Goal: Information Seeking & Learning: Learn about a topic

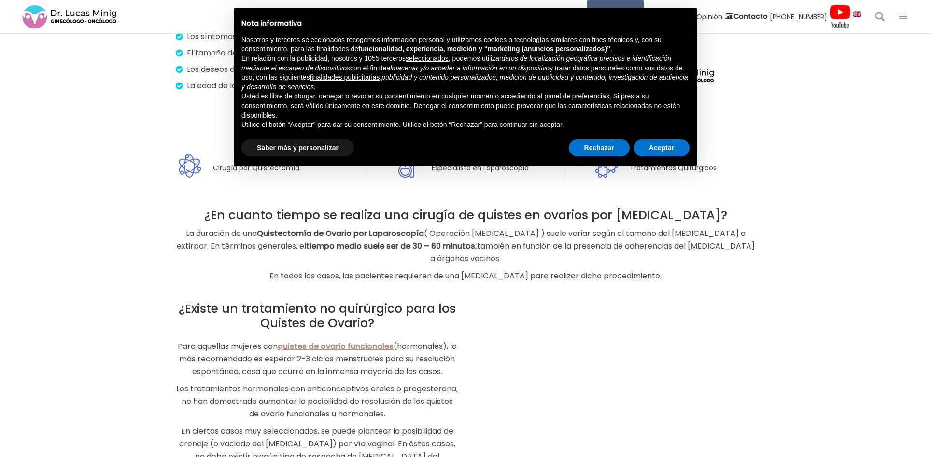
click at [809, 186] on div "Cirugía por Quistectomía Especialista en Laparoscopía Tratamientos Quirúrgicos" at bounding box center [465, 168] width 931 height 42
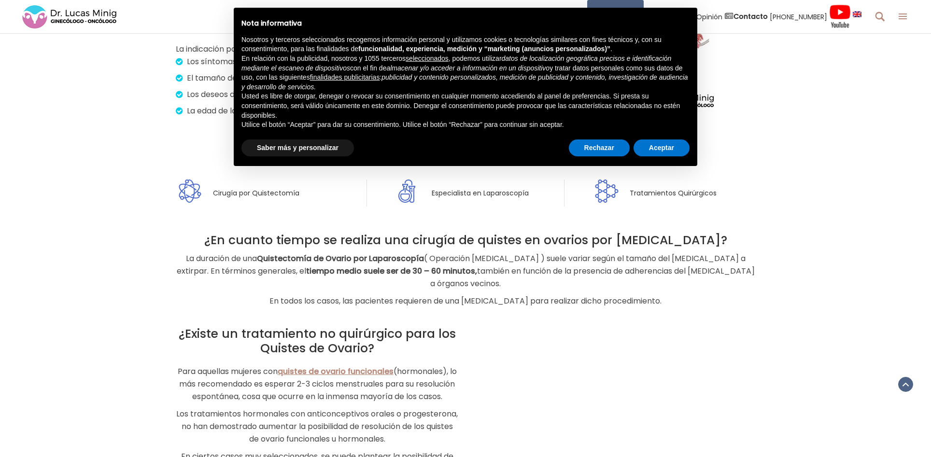
scroll to position [987, 0]
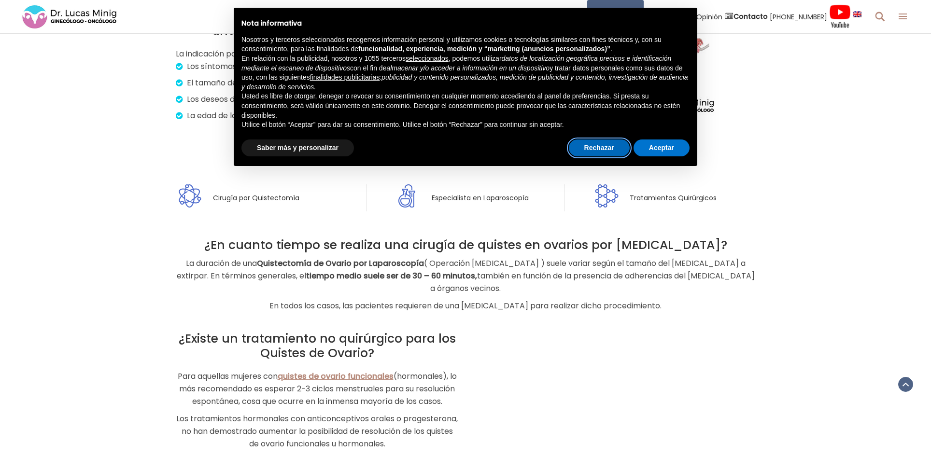
click at [599, 150] on button "Rechazar" at bounding box center [599, 147] width 61 height 17
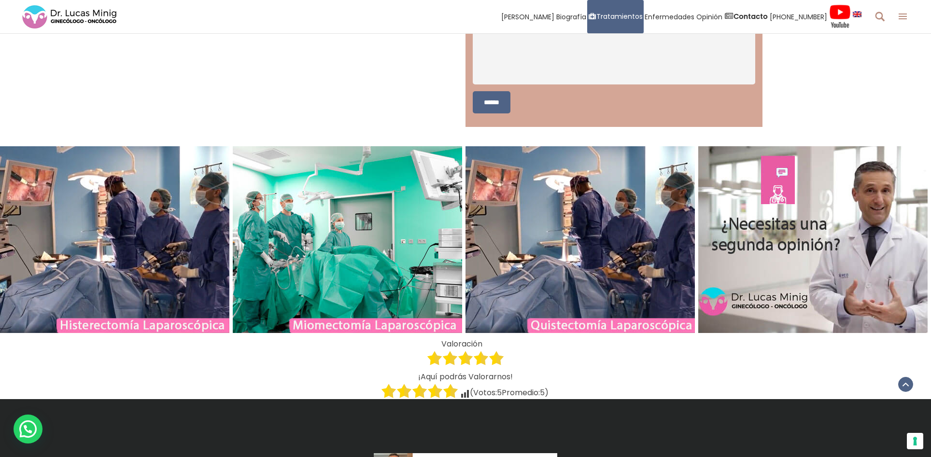
scroll to position [3099, 0]
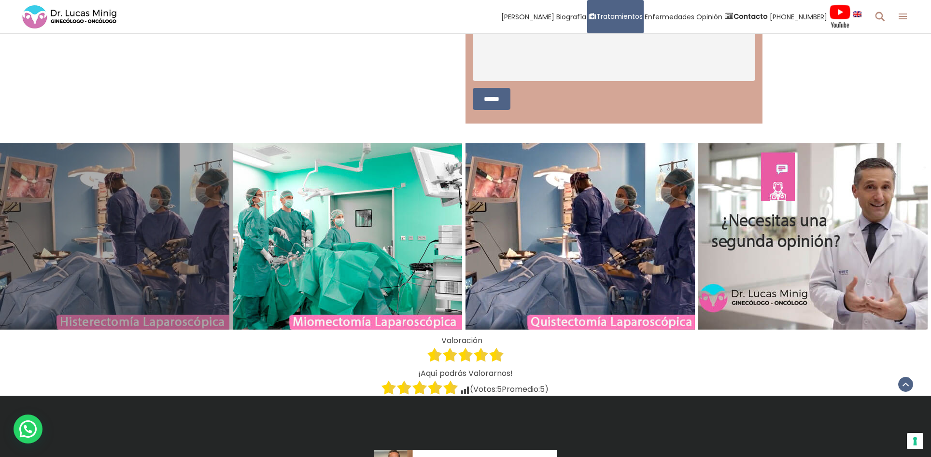
click at [71, 248] on link at bounding box center [116, 236] width 233 height 187
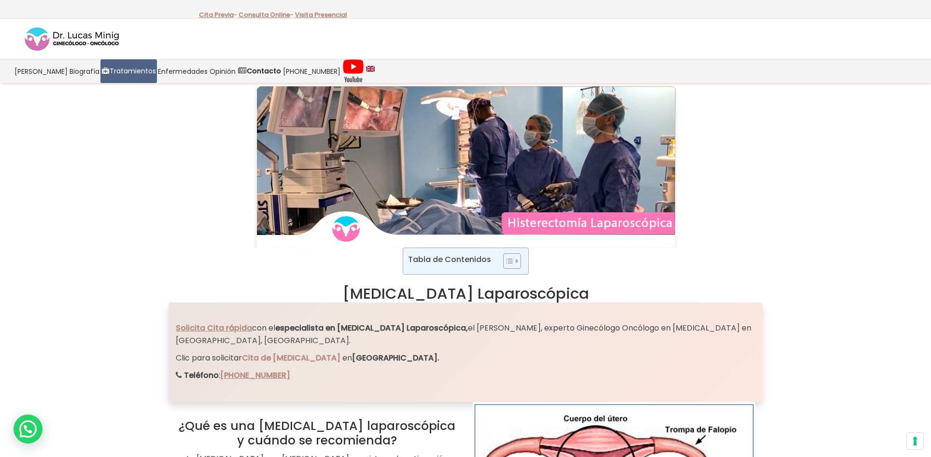
scroll to position [1, 0]
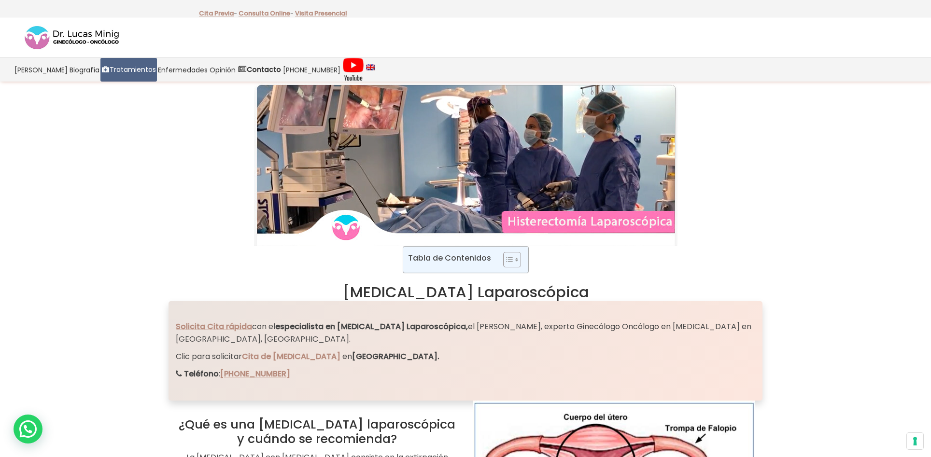
click at [65, 36] on img at bounding box center [72, 38] width 97 height 26
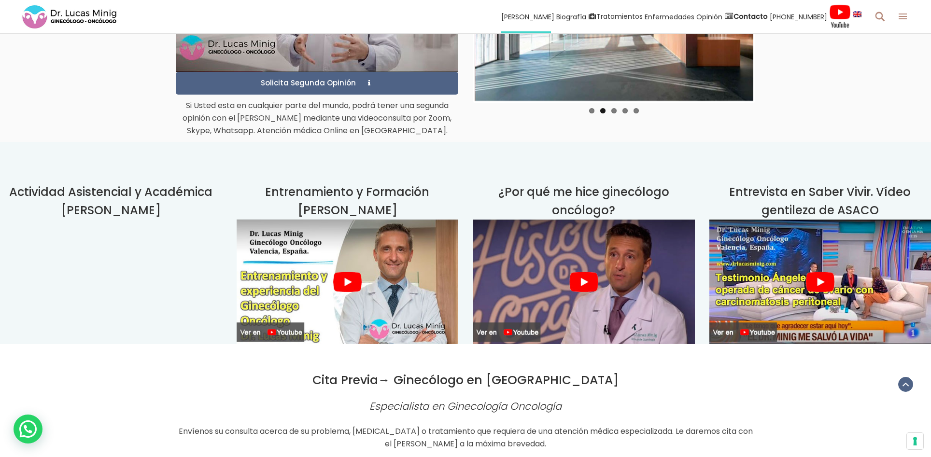
scroll to position [2400, 0]
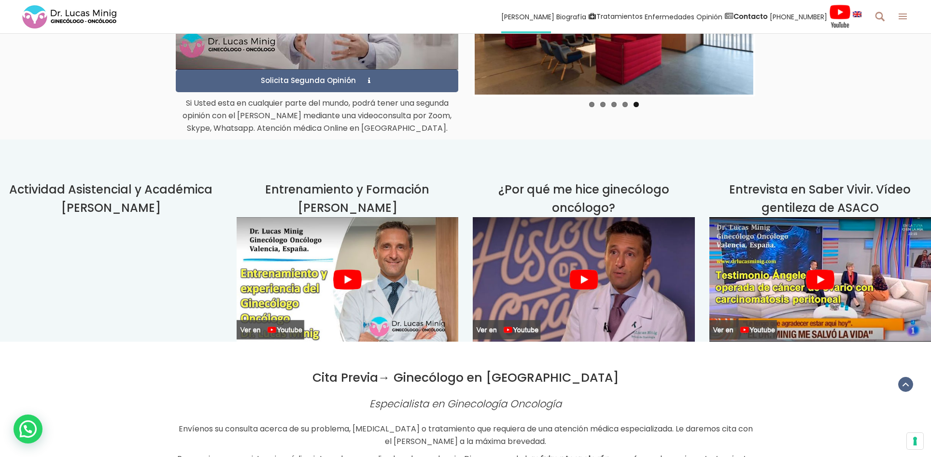
click at [821, 217] on img at bounding box center [820, 279] width 222 height 125
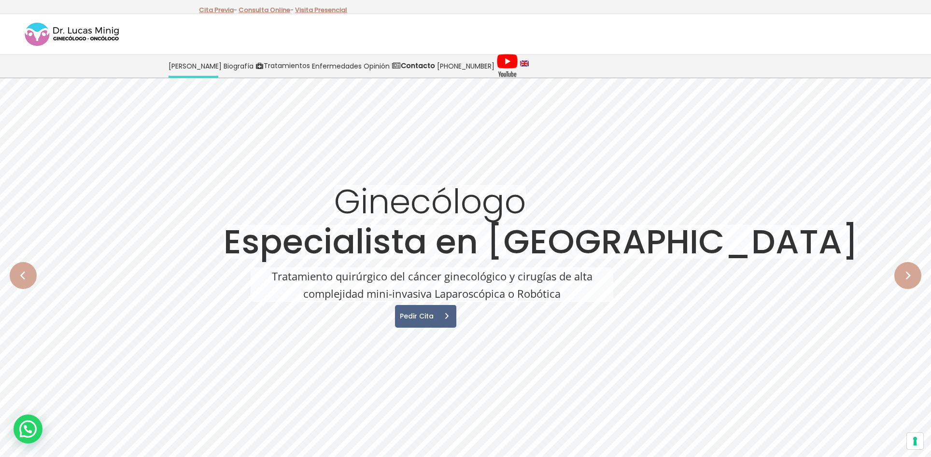
scroll to position [0, 0]
